Goal: Information Seeking & Learning: Learn about a topic

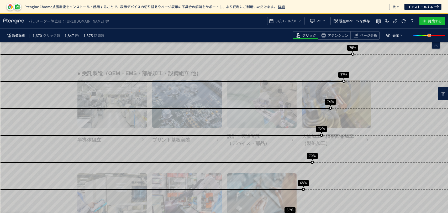
scroll to position [379, 0]
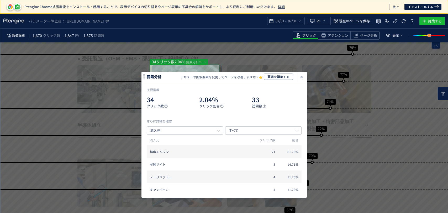
scroll to position [0, 0]
click at [302, 81] on div "heatmap-click-data-modal" at bounding box center [301, 77] width 11 height 10
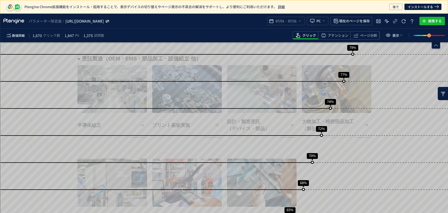
click at [104, 22] on icon "https://www.johnan.com/product/*" at bounding box center [84, 20] width 39 height 5
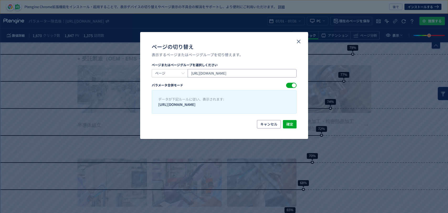
drag, startPoint x: 199, startPoint y: 74, endPoint x: 280, endPoint y: 81, distance: 81.2
click at [280, 81] on section "ページまたはページグループを選択しください ページ https://www.johnan.com/product/ パラメータ合併モード データが下記ルールに…" at bounding box center [224, 87] width 145 height 51
click at [273, 73] on input "https://www.johnan.com/product/" at bounding box center [242, 73] width 109 height 8
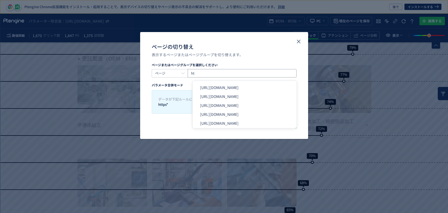
type input "h"
paste input "https://www.johnan.com/dms/mounting/pcb/"
type input "https://www.johnan.com/dms/mounting/pcb/"
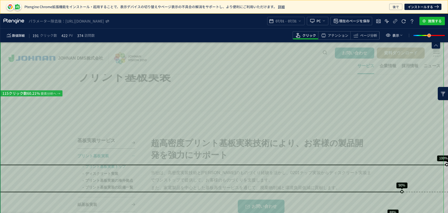
scroll to position [9, 0]
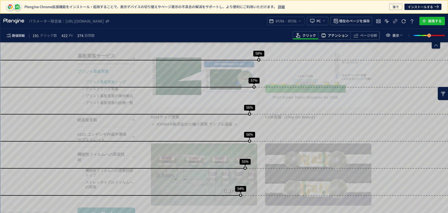
click at [335, 36] on span "アテンション" at bounding box center [338, 35] width 20 height 5
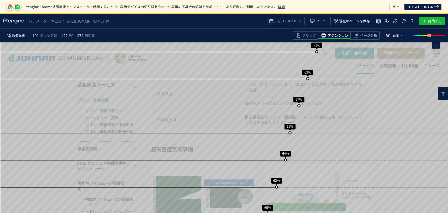
scroll to position [406, 0]
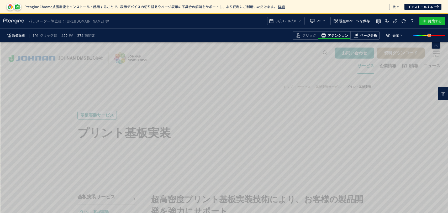
click at [363, 39] on span "heatmap-toolbar" at bounding box center [365, 38] width 29 height 1
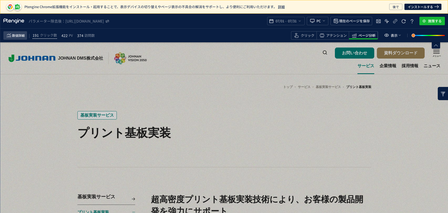
click at [24, 33] on span "数値詳細" at bounding box center [18, 35] width 13 height 6
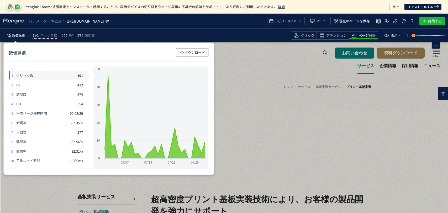
click at [104, 22] on icon "https://www.johnan.com/dms/mounting/pcb/*" at bounding box center [84, 20] width 39 height 5
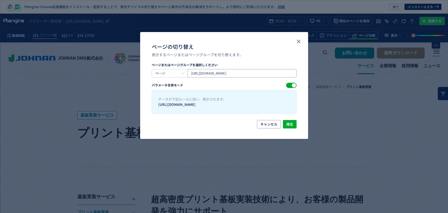
drag, startPoint x: 282, startPoint y: 74, endPoint x: 148, endPoint y: 74, distance: 133.9
click at [148, 74] on div "ページまたはページグループを選択しください ページ https://www.johnan.com/dms/mounting/pcb/ パラメータ合併モード デ…" at bounding box center [224, 90] width 168 height 57
paste input "https://www.johnan.com/dms/mounting/pcb"
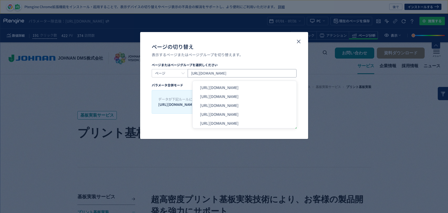
type input "https://www.johnan.com/dms/mounting/pcb"
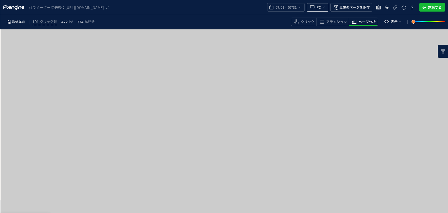
click at [327, 9] on button "PC" at bounding box center [318, 7] width 22 height 8
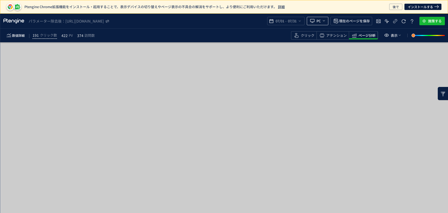
click at [325, 8] on p "Ptengine Chrome拡張機能をインストール・起用することで、表示デバイスの切り替えやページ表示の不具合の解消をサポートし、より便利にご利用いただけま…" at bounding box center [205, 7] width 362 height 4
click at [325, 20] on use "heatmap-top-bar" at bounding box center [324, 20] width 2 height 1
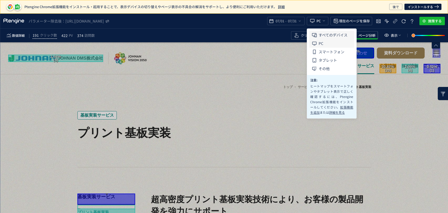
click at [0, 0] on span "すべてのデバイス" at bounding box center [0, 0] width 0 height 0
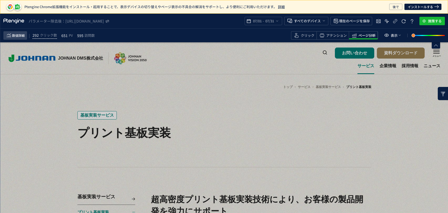
click at [23, 35] on span "数値詳細" at bounding box center [18, 35] width 13 height 6
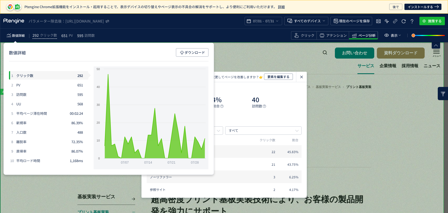
click at [0, 0] on div "数値詳細 ダウンロード" at bounding box center [0, 0] width 0 height 0
click at [303, 78] on icon "heatmap-click-data-modal" at bounding box center [301, 77] width 6 height 6
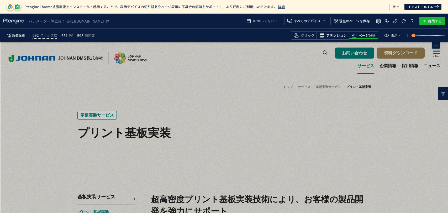
click at [337, 35] on span "アテンション" at bounding box center [336, 35] width 20 height 5
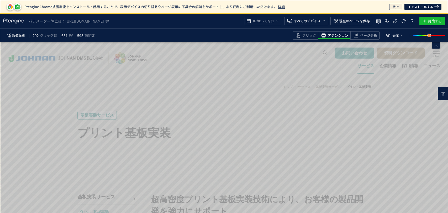
click at [395, 8] on span "後で" at bounding box center [396, 7] width 6 height 6
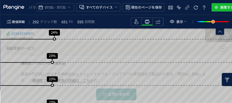
scroll to position [1429, 0]
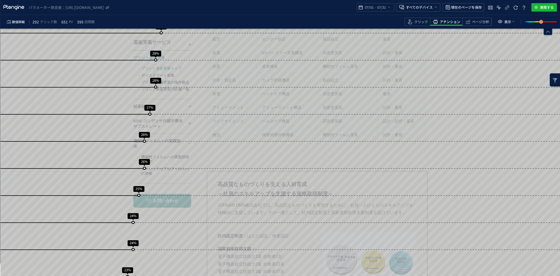
drag, startPoint x: 516, startPoint y: 238, endPoint x: 540, endPoint y: 249, distance: 26.1
click at [448, 213] on div "スクロール到達率 100% スクロール到達率 86% スクロール到達率 83% スクロール到達率 70% スクロール到達率 66% スクロール到達率 63% …" at bounding box center [280, 227] width 560 height 2846
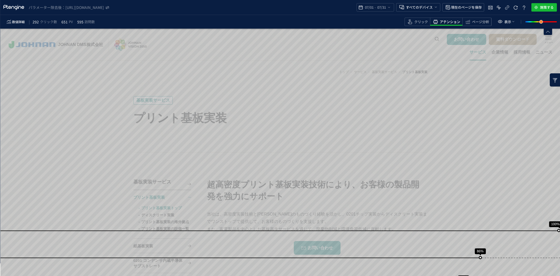
scroll to position [0, 0]
click at [448, 20] on span "ページ分析" at bounding box center [480, 21] width 17 height 5
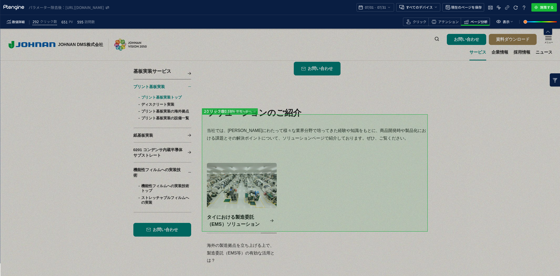
scroll to position [2304, 0]
